Goal: Task Accomplishment & Management: Manage account settings

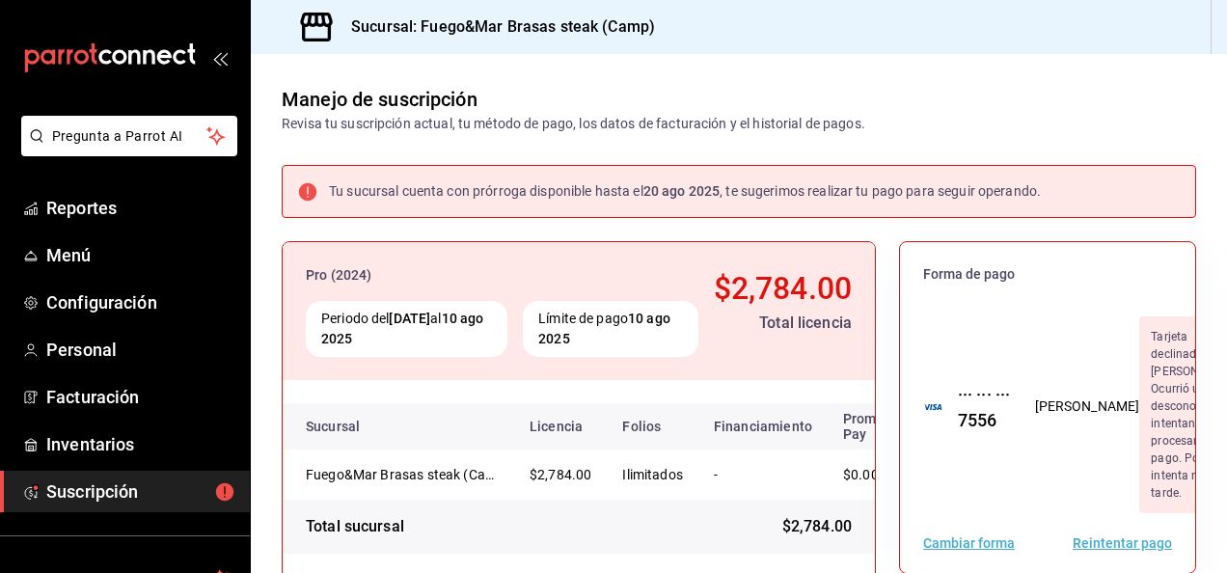
scroll to position [317, 0]
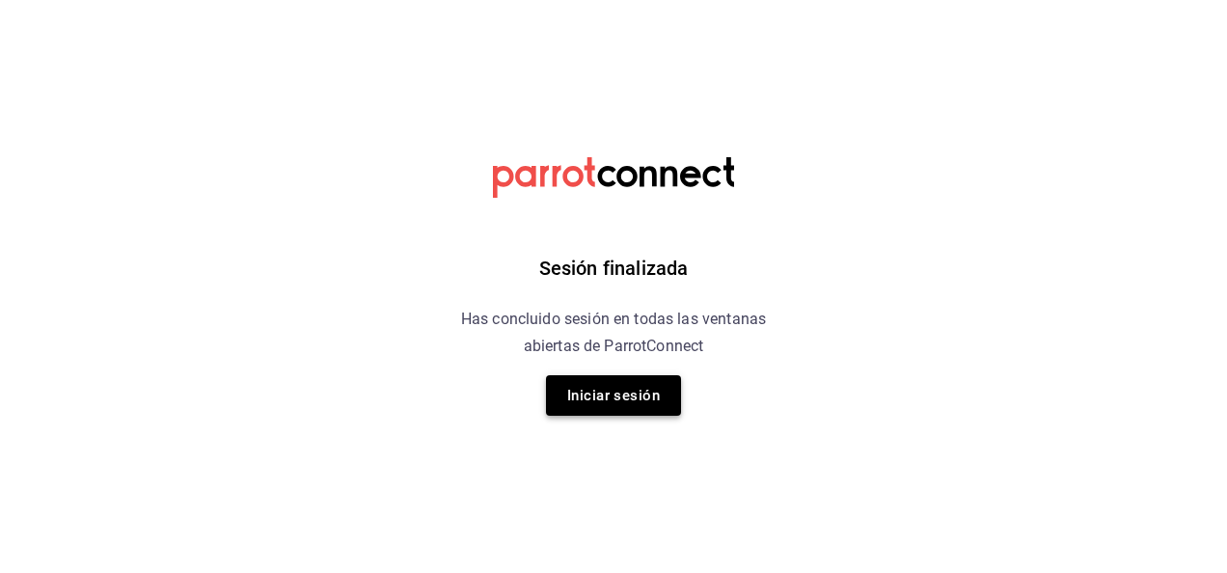
click at [612, 397] on button "Iniciar sesión" at bounding box center [613, 395] width 135 height 41
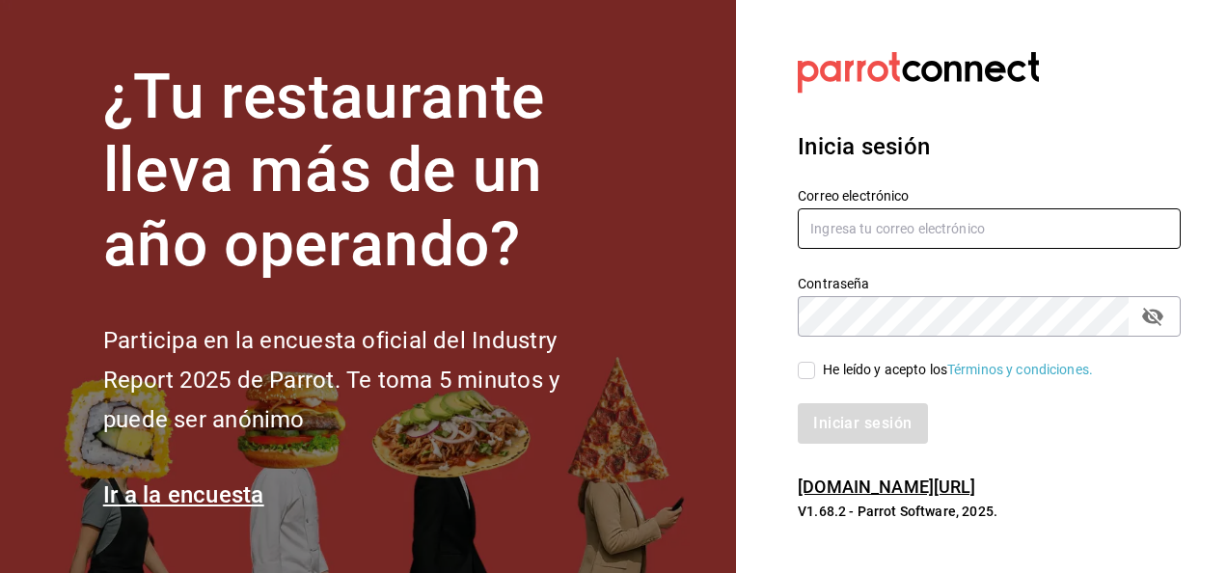
type input "[EMAIL_ADDRESS][DOMAIN_NAME]"
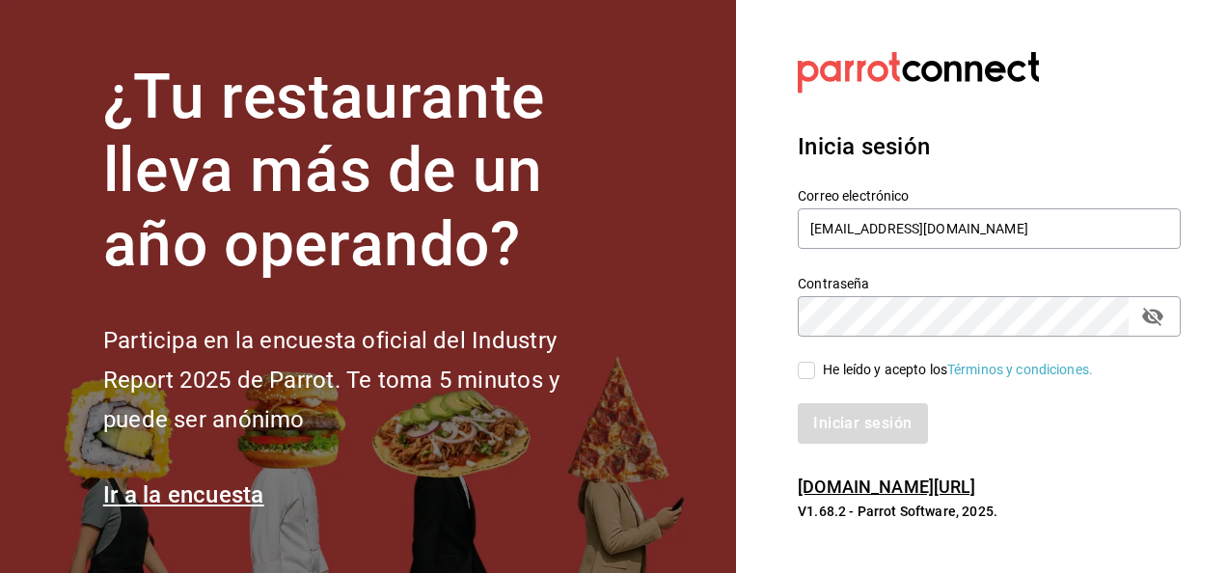
click at [816, 368] on span "He leído y acepto los Términos y condiciones." at bounding box center [954, 370] width 278 height 20
click at [815, 368] on input "He leído y acepto los Términos y condiciones." at bounding box center [806, 370] width 17 height 17
checkbox input "true"
click at [844, 440] on button "Iniciar sesión" at bounding box center [863, 423] width 131 height 41
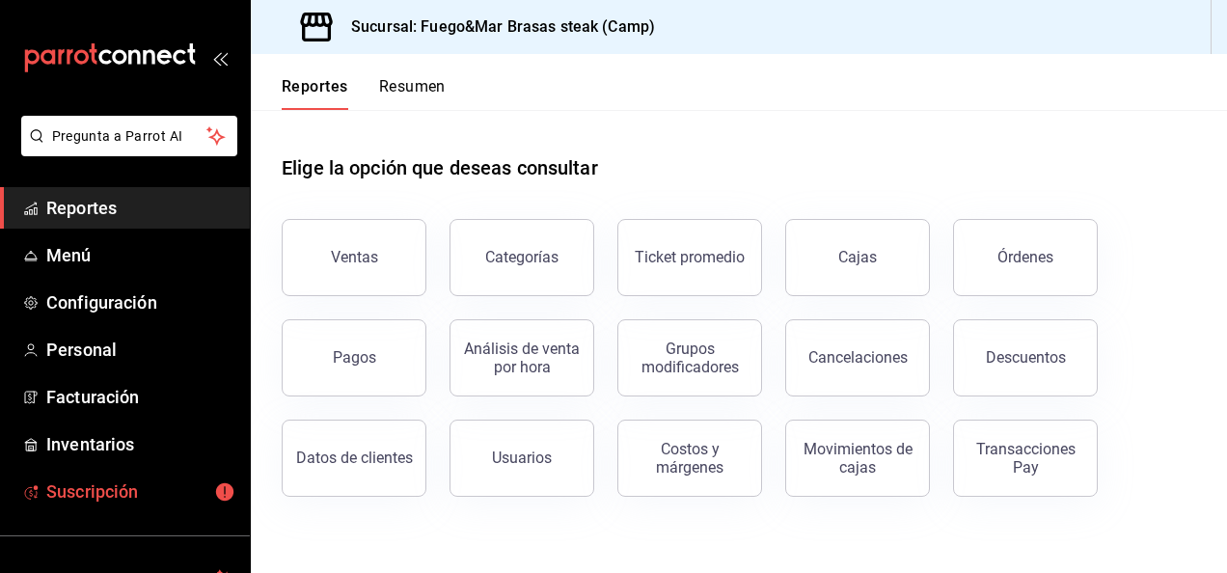
click at [117, 493] on span "Suscripción" at bounding box center [140, 491] width 188 height 26
